Goal: Check status

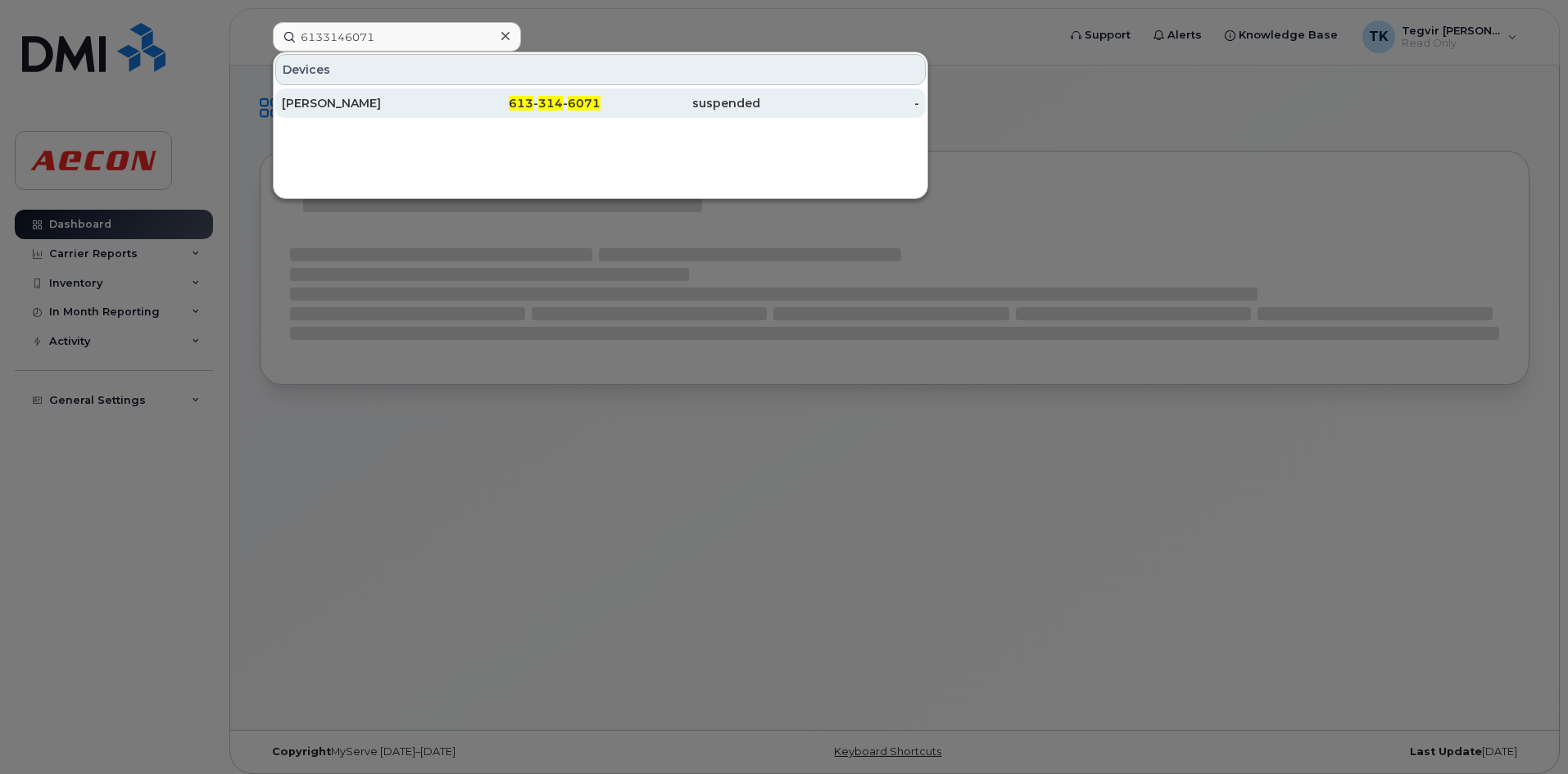
type input "6133146071"
click at [400, 106] on div "[PERSON_NAME]" at bounding box center [361, 103] width 160 height 17
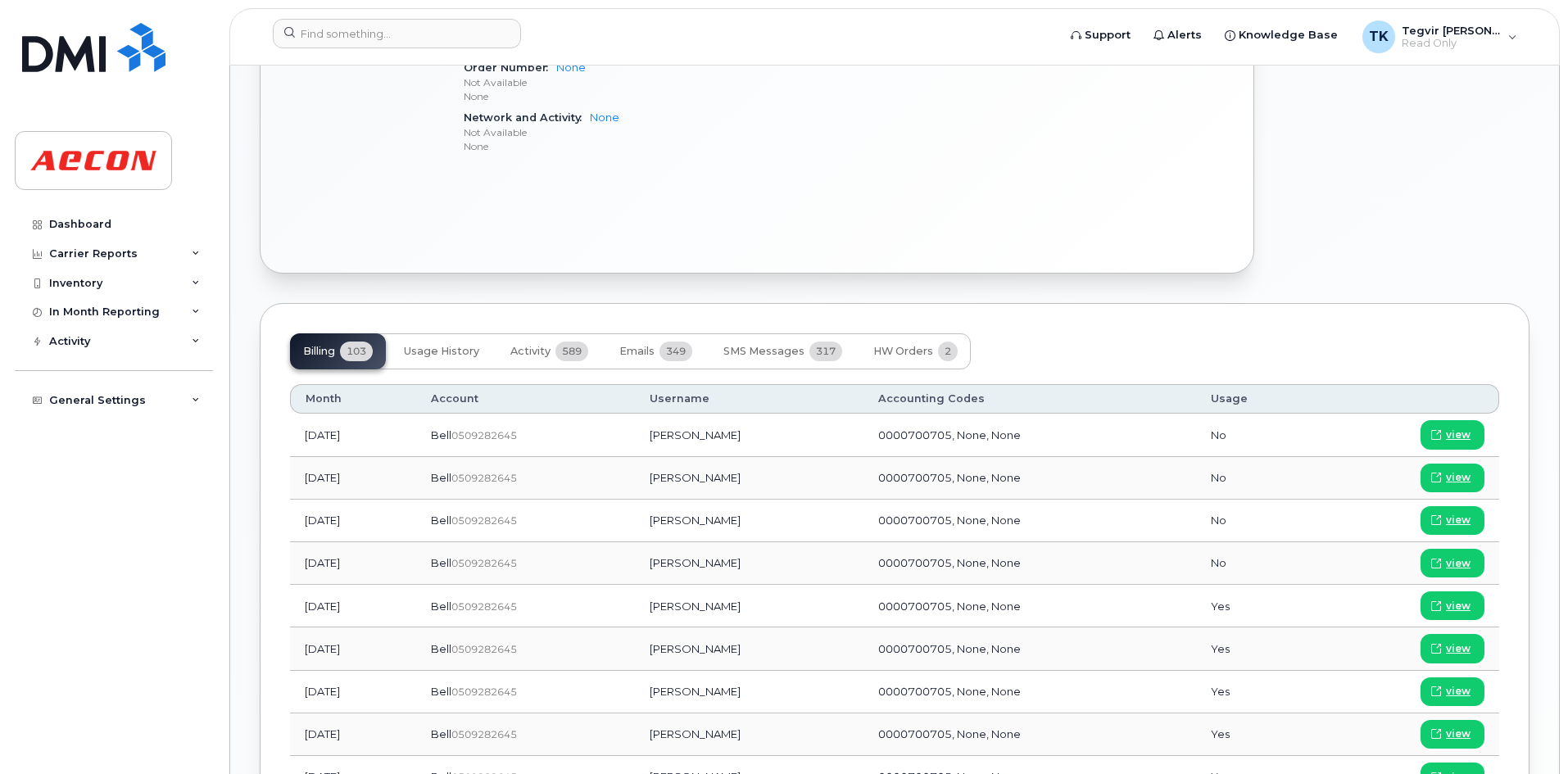
scroll to position [840, 0]
click at [1046, 466] on td "0000700705, None, None" at bounding box center [1030, 477] width 332 height 42
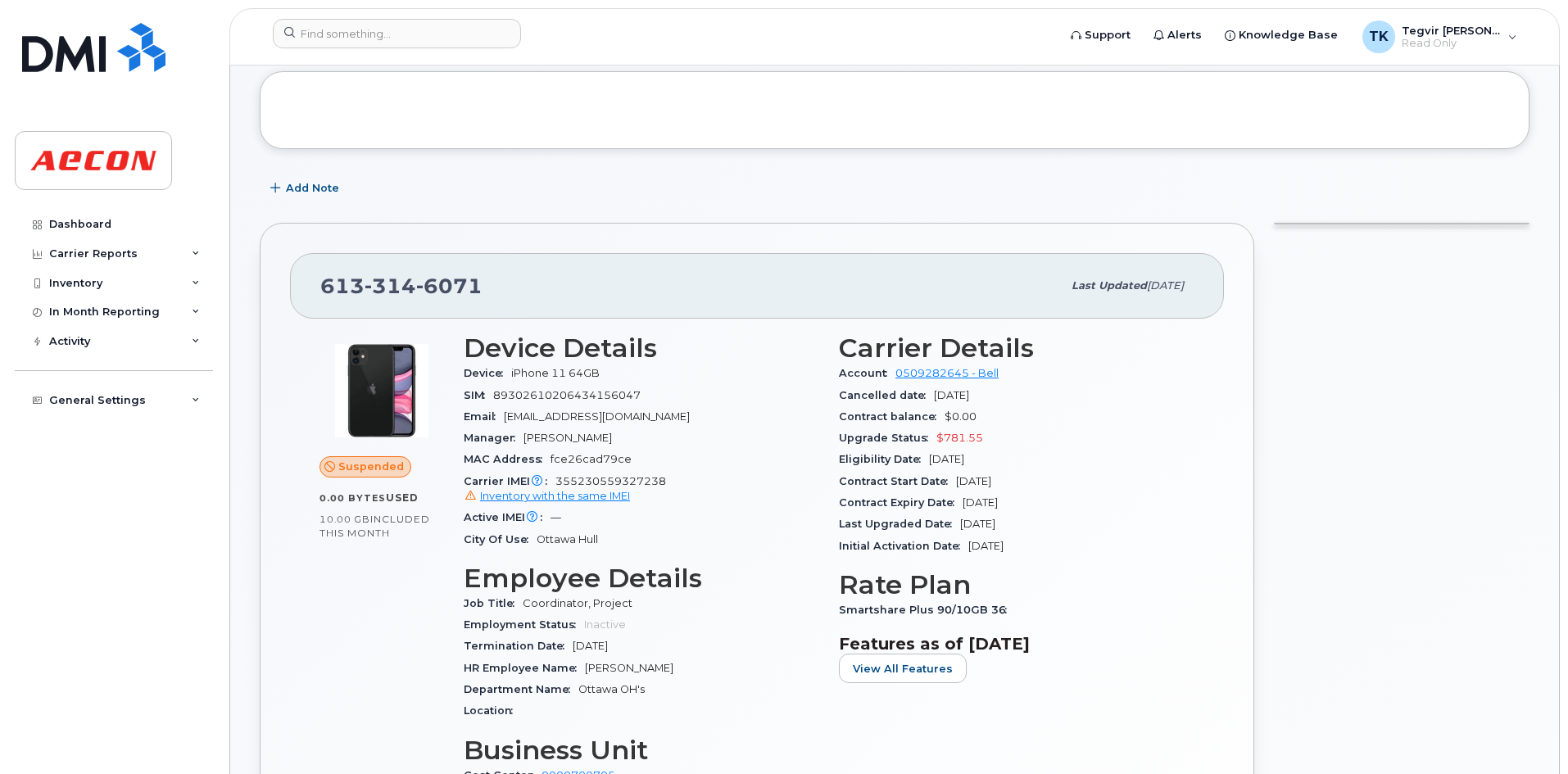
scroll to position [0, 0]
